Goal: Transaction & Acquisition: Book appointment/travel/reservation

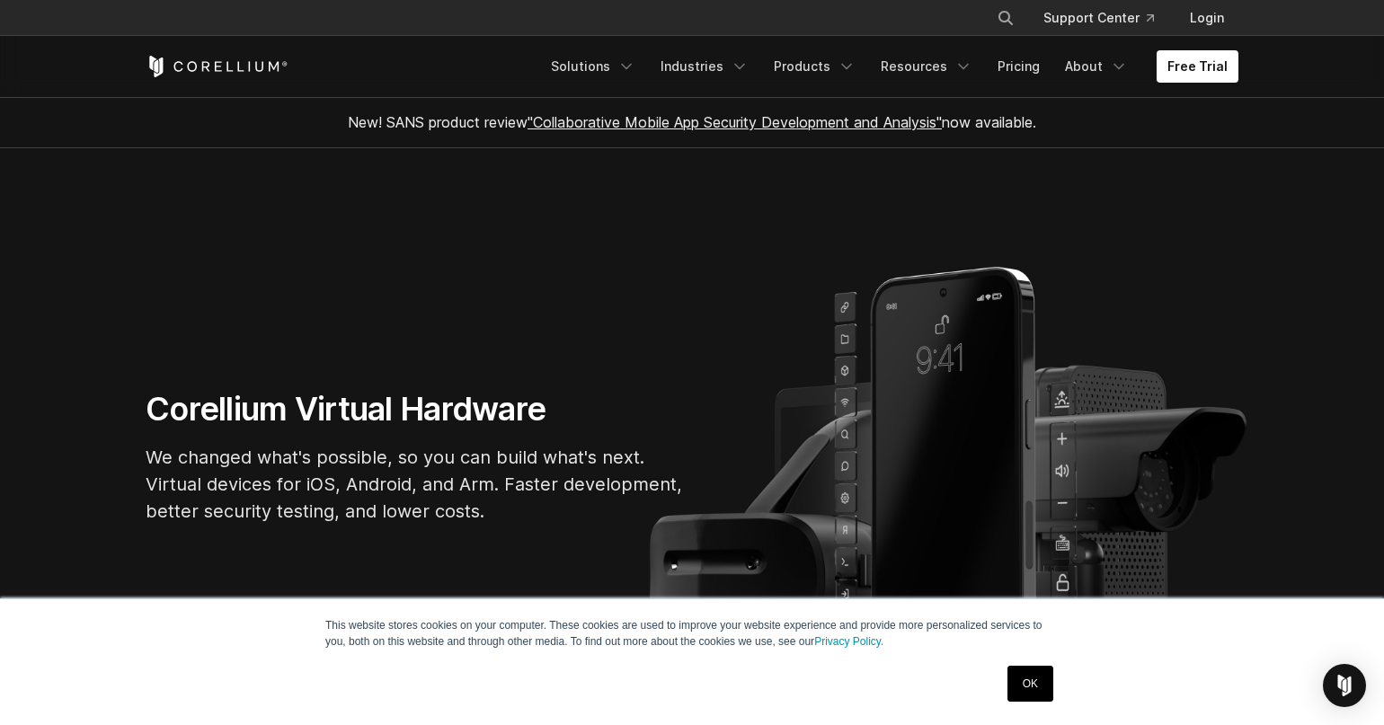
click at [1033, 686] on link "OK" at bounding box center [1030, 684] width 46 height 36
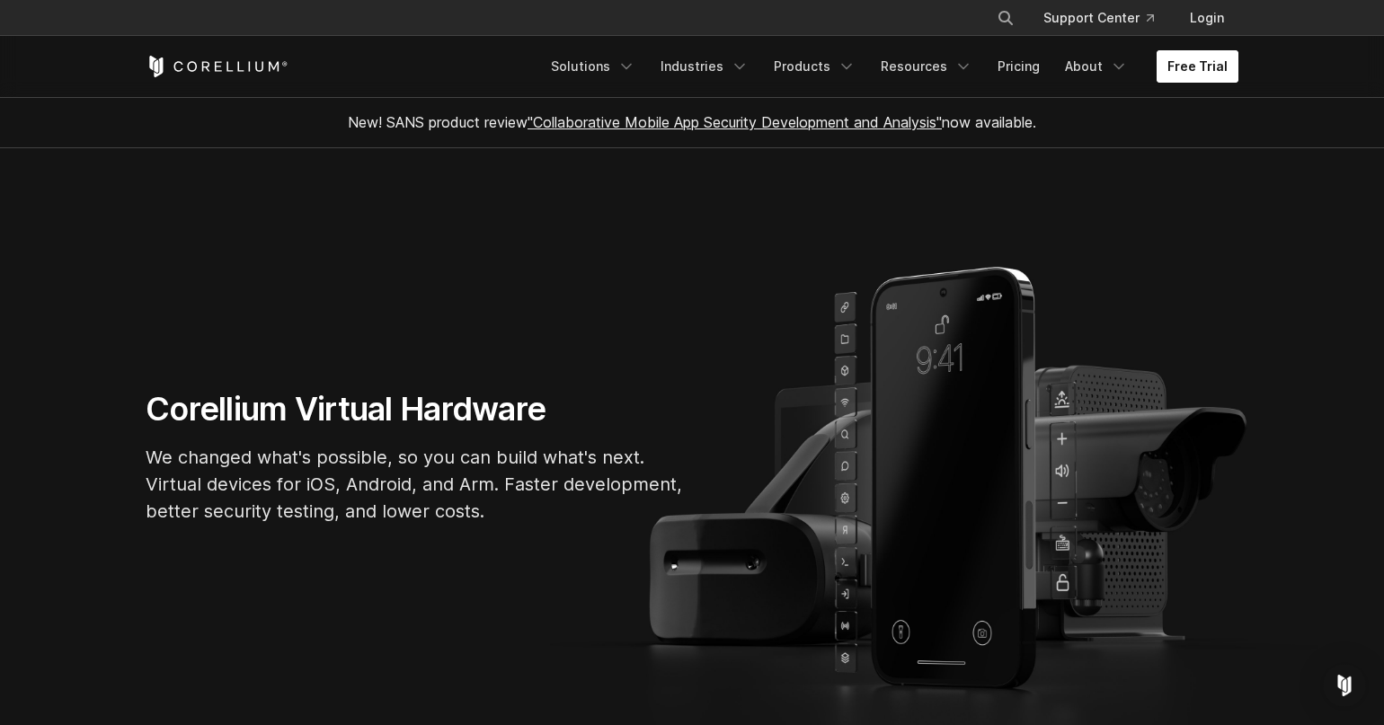
drag, startPoint x: 1207, startPoint y: 100, endPoint x: 1204, endPoint y: 89, distance: 11.1
click at [1206, 83] on link "Free Trial" at bounding box center [1198, 66] width 82 height 32
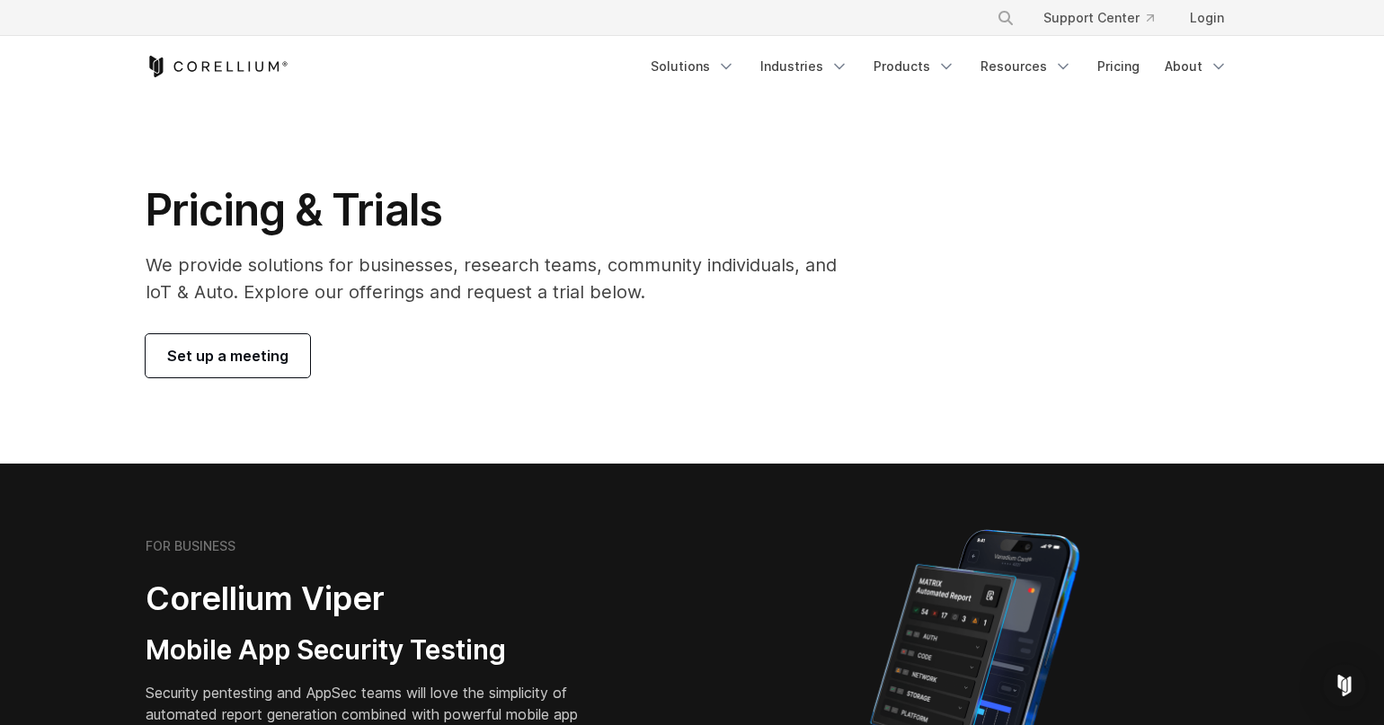
click at [360, 288] on p "We provide solutions for businesses, research teams, community individuals, and…" at bounding box center [504, 279] width 716 height 54
click at [361, 288] on p "We provide solutions for businesses, research teams, community individuals, and…" at bounding box center [504, 279] width 716 height 54
click at [510, 292] on p "We provide solutions for businesses, research teams, community individuals, and…" at bounding box center [504, 279] width 716 height 54
click at [1217, 28] on link "Login" at bounding box center [1206, 18] width 63 height 32
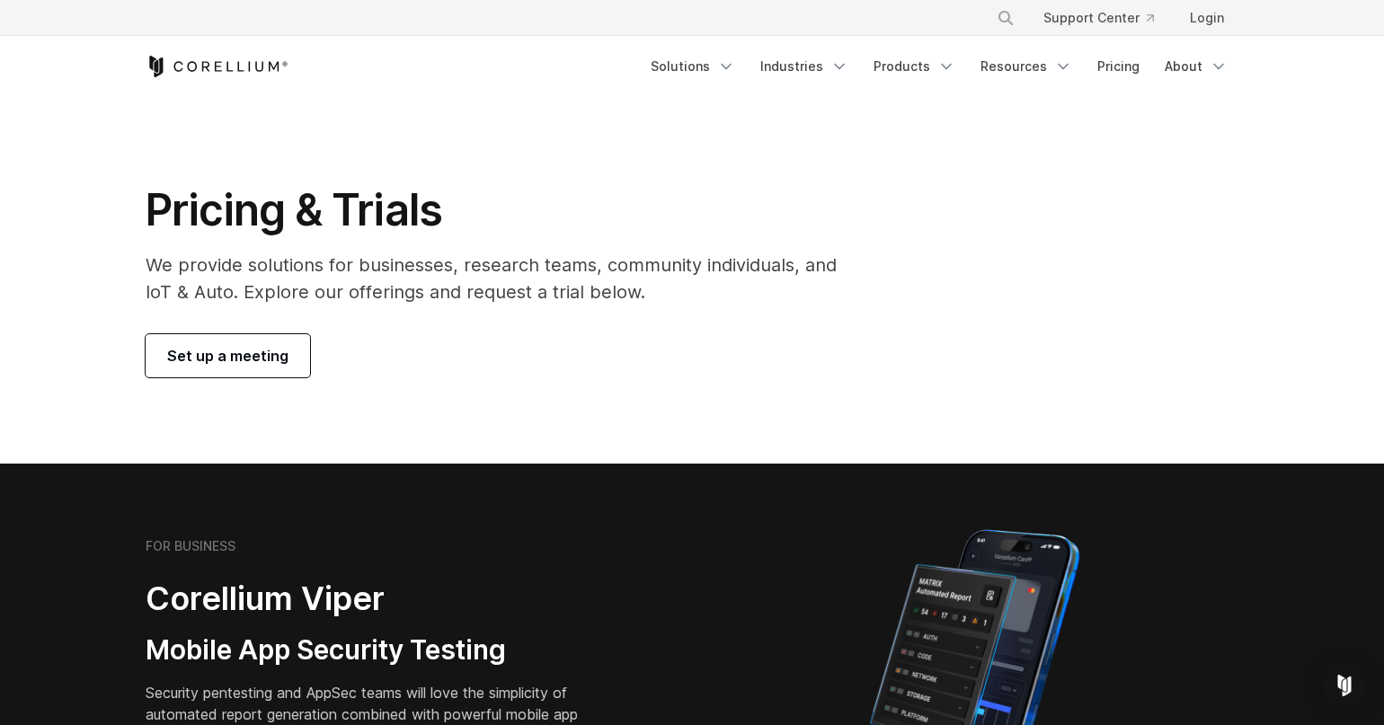
click at [288, 367] on span "Set up a meeting" at bounding box center [227, 356] width 121 height 22
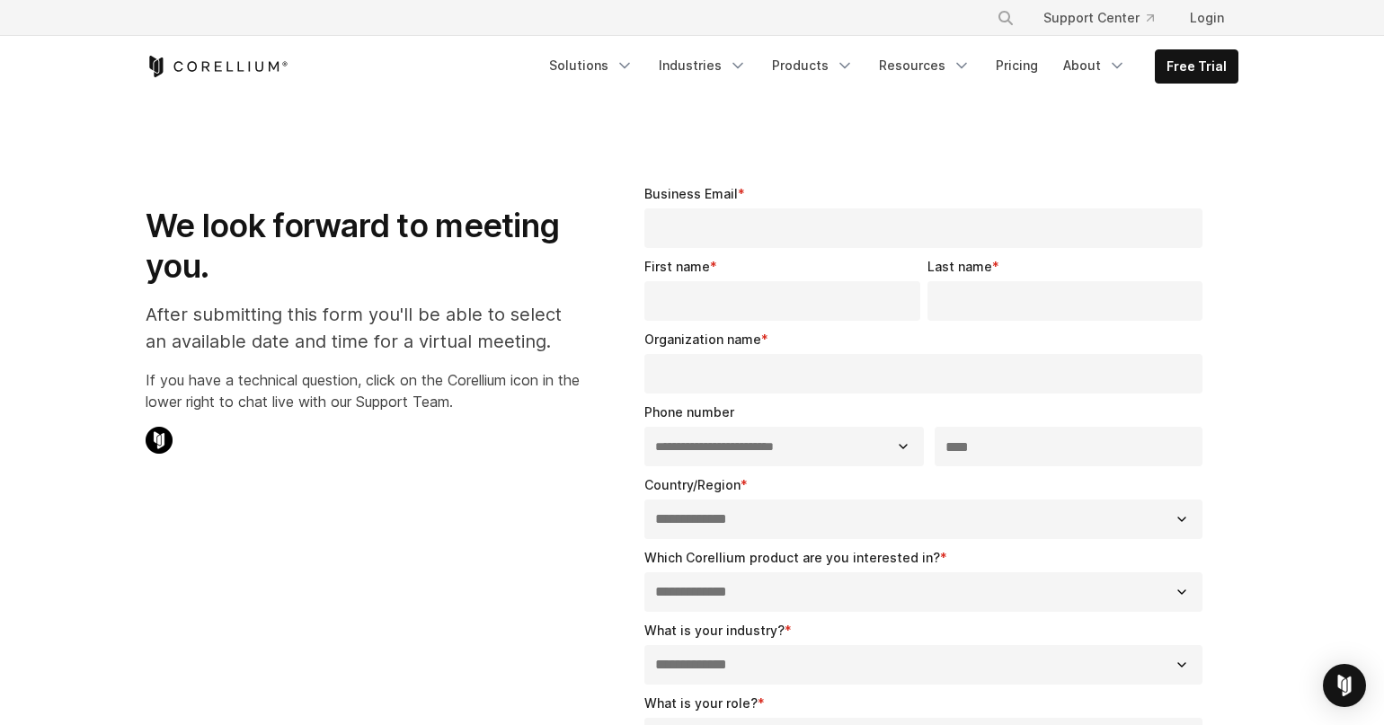
select select "**"
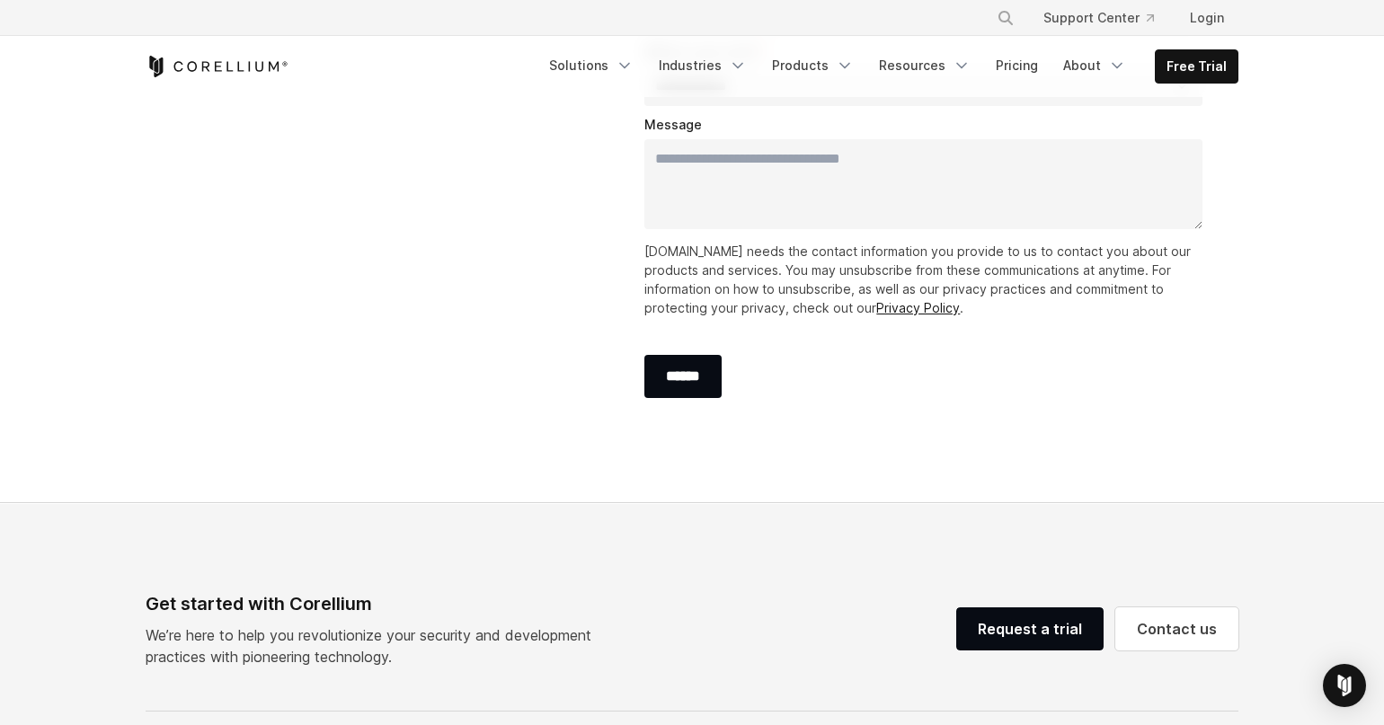
scroll to position [1173, 0]
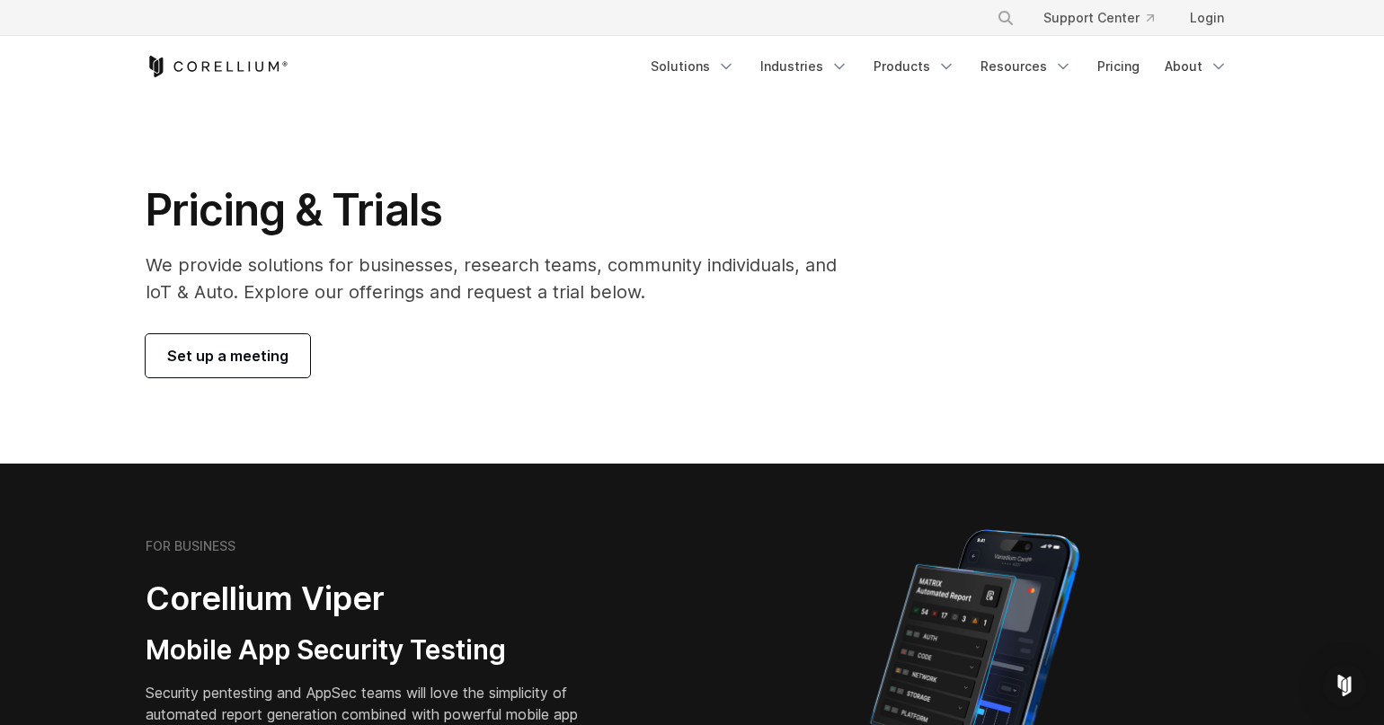
click at [785, 430] on section "Pricing & Trials We provide solutions for businesses, research teams, community…" at bounding box center [692, 280] width 1384 height 367
drag, startPoint x: 743, startPoint y: 432, endPoint x: 1021, endPoint y: 165, distance: 385.1
click at [743, 432] on section "Pricing & Trials We provide solutions for businesses, research teams, community…" at bounding box center [692, 280] width 1384 height 367
